Goal: Find specific page/section: Find specific page/section

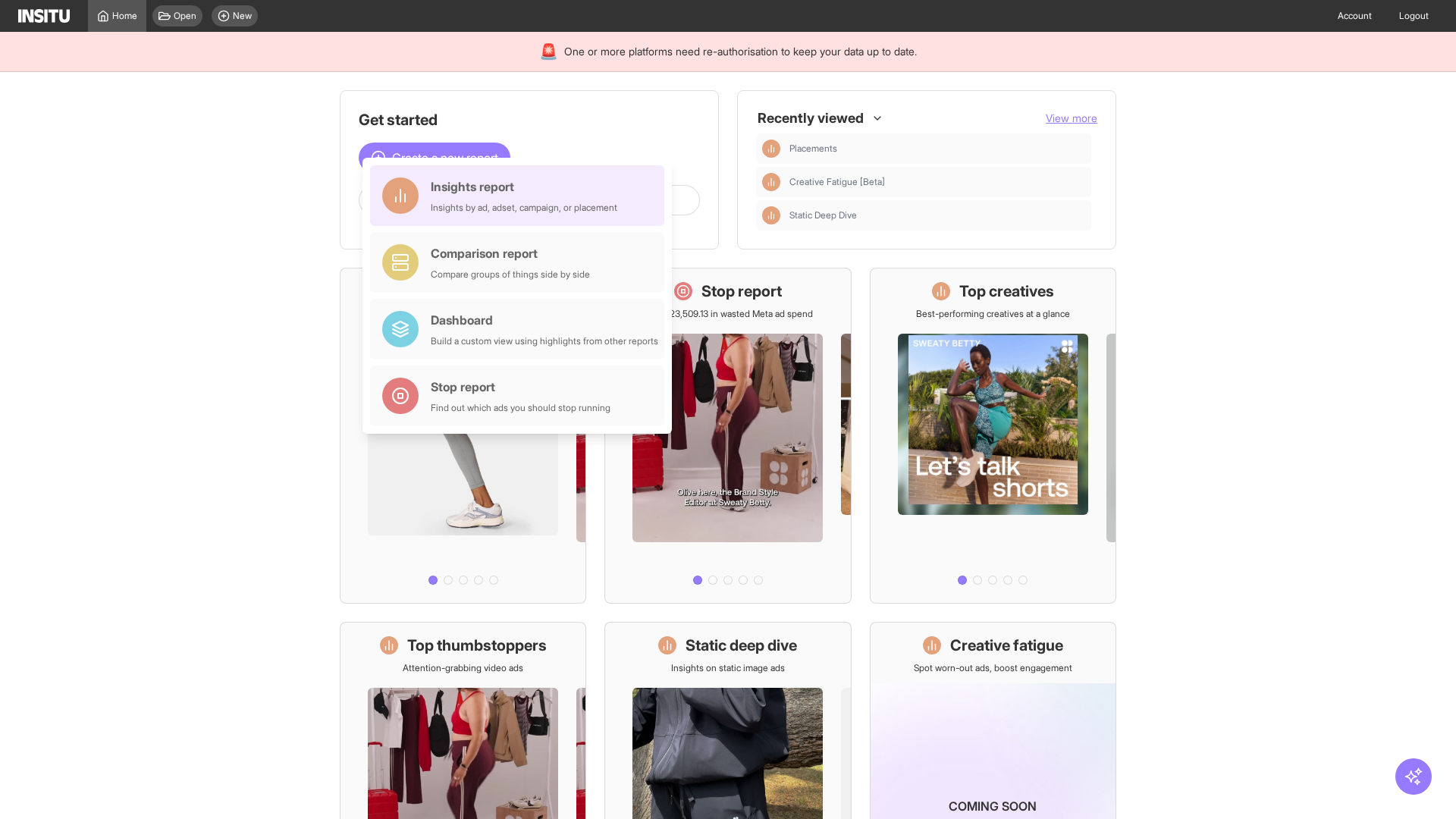
click at [521, 196] on div "Insights report Insights by ad, adset, campaign, or placement" at bounding box center [524, 195] width 186 height 36
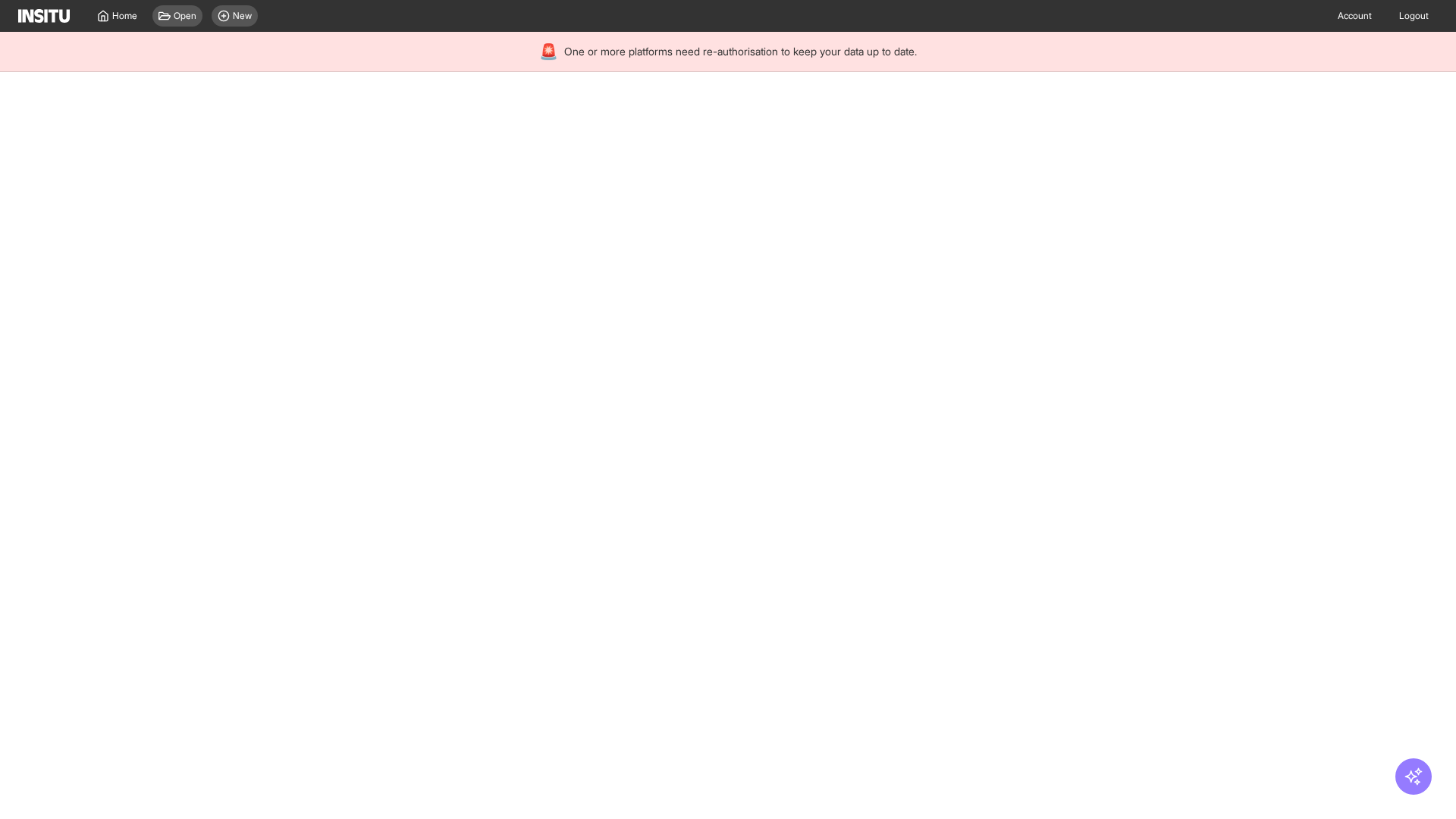
select select "**"
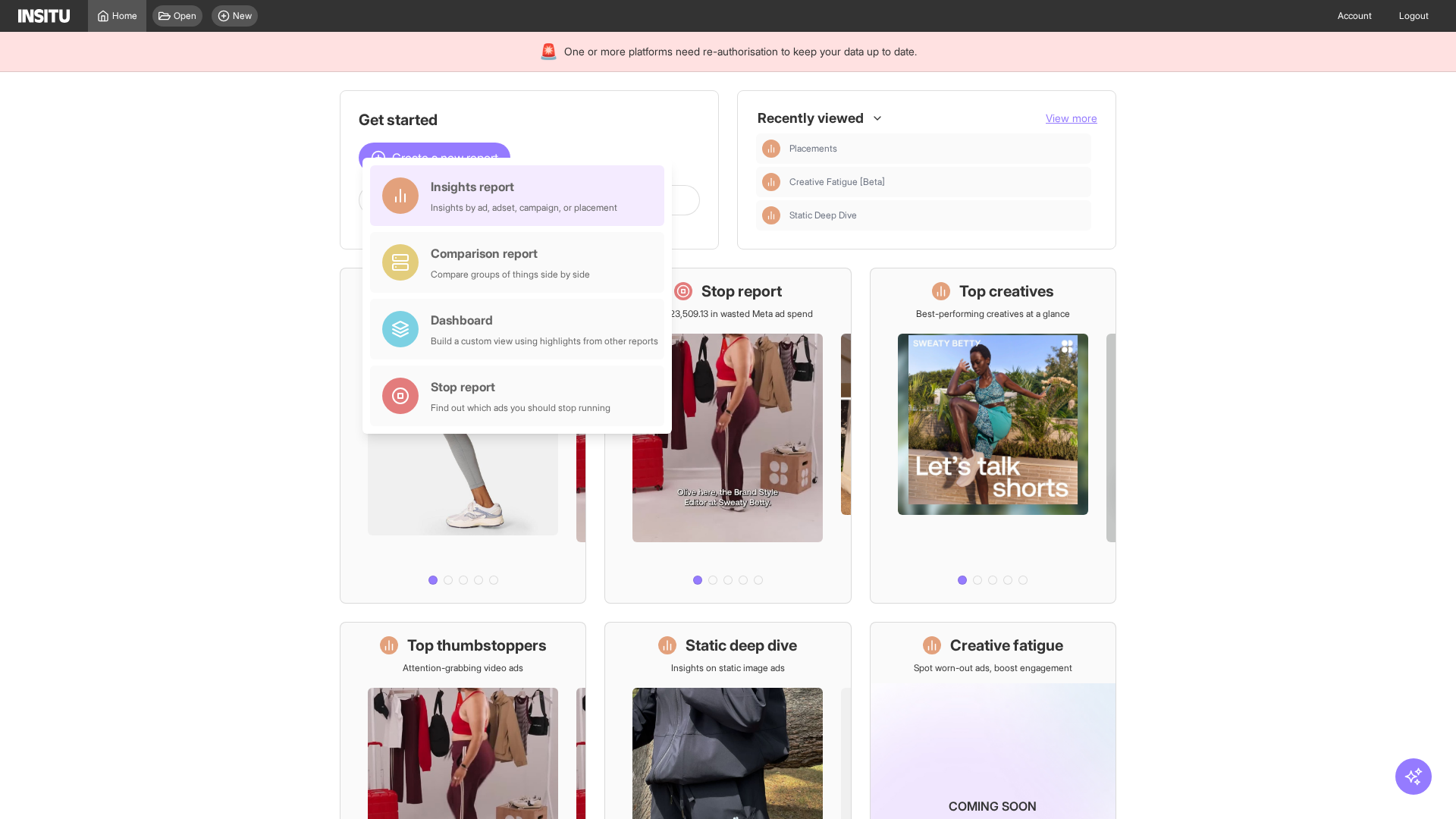
click at [521, 196] on div "Insights report Insights by ad, adset, campaign, or placement" at bounding box center [524, 195] width 186 height 36
